Goal: Task Accomplishment & Management: Manage account settings

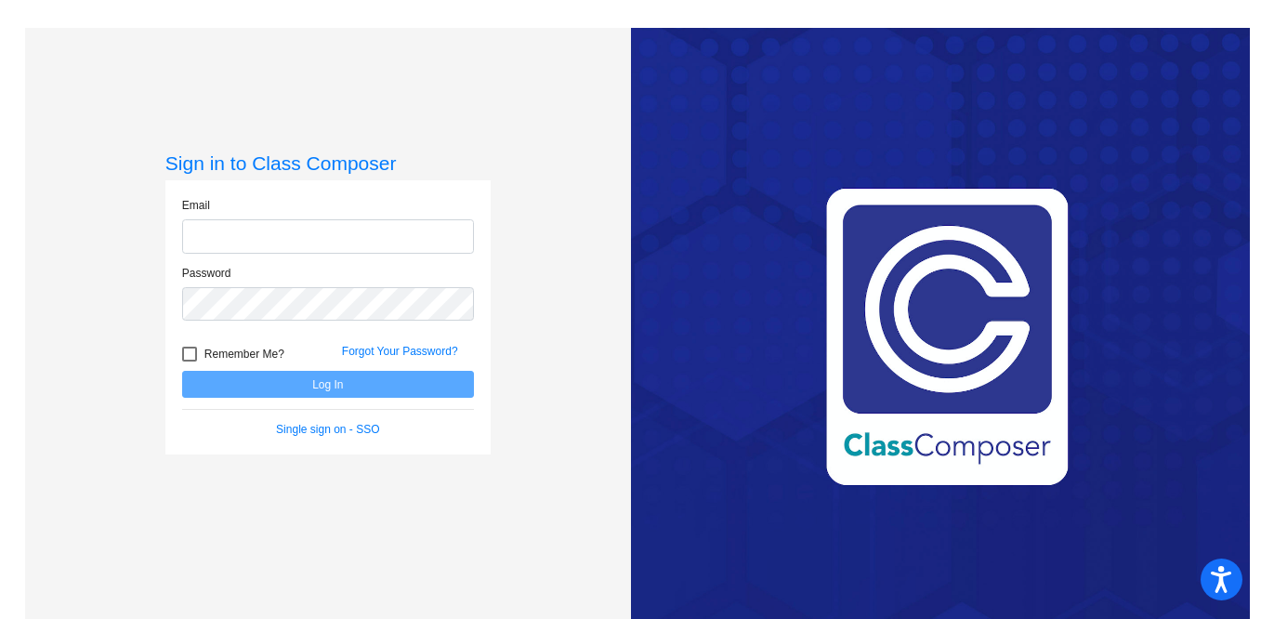
type input "vschubert@lgusd.org"
click at [182, 360] on div at bounding box center [189, 354] width 15 height 15
click at [189, 361] on input "Remember Me?" at bounding box center [189, 361] width 1 height 1
checkbox input "true"
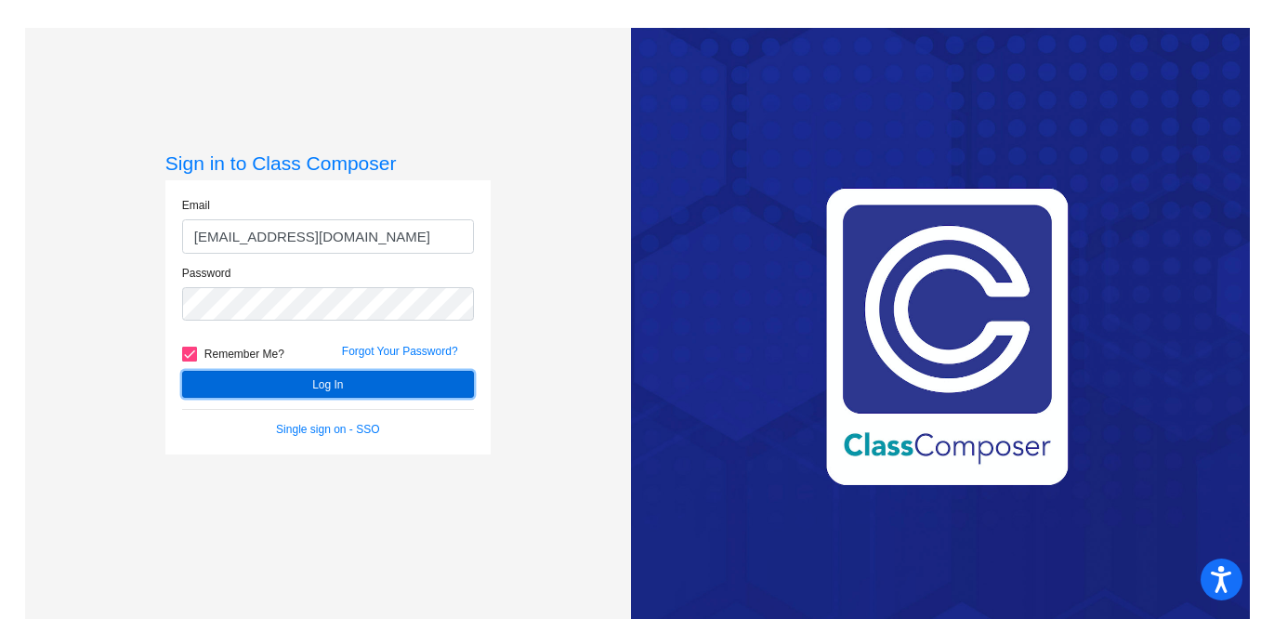
click at [228, 395] on button "Log In" at bounding box center [328, 384] width 292 height 27
